Goal: Task Accomplishment & Management: Manage account settings

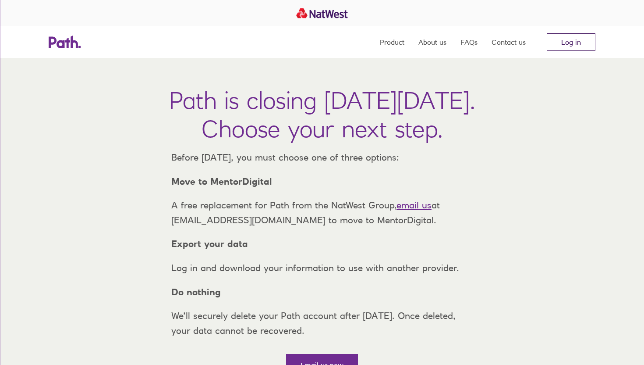
click at [569, 39] on link "Log in" at bounding box center [571, 42] width 49 height 18
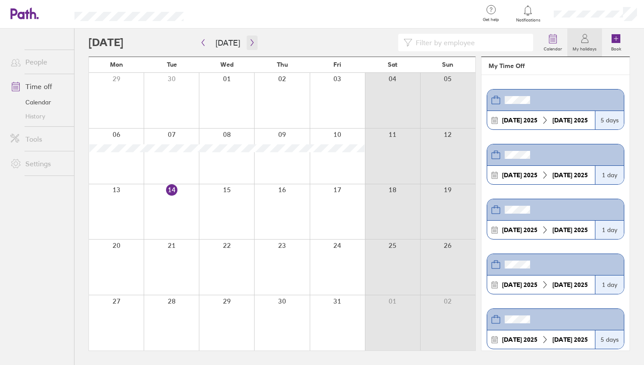
click at [252, 39] on icon "button" at bounding box center [252, 42] width 7 height 7
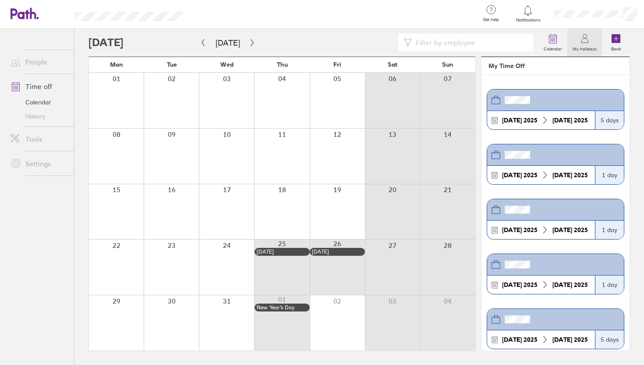
click at [42, 90] on link "Time off" at bounding box center [39, 87] width 71 height 18
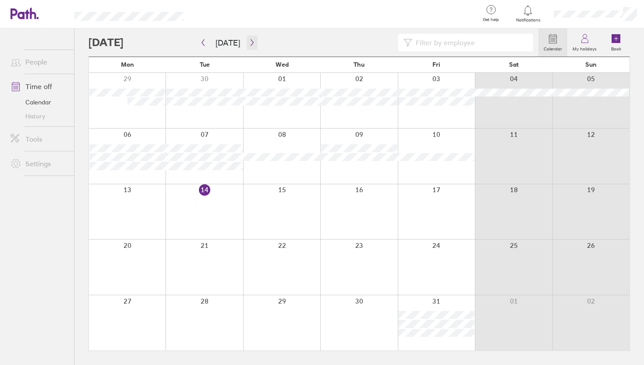
click at [251, 42] on icon "button" at bounding box center [252, 42] width 3 height 7
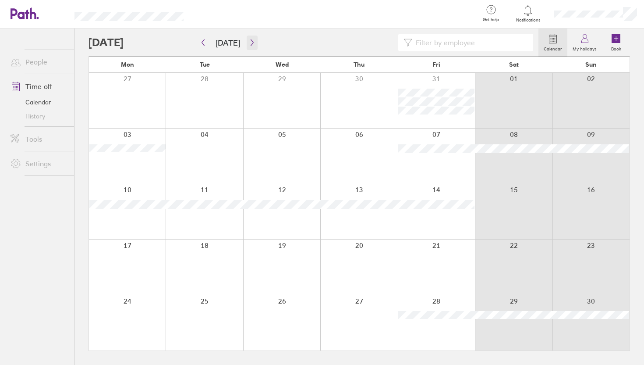
click at [251, 42] on icon "button" at bounding box center [252, 42] width 3 height 7
